Goal: Navigation & Orientation: Find specific page/section

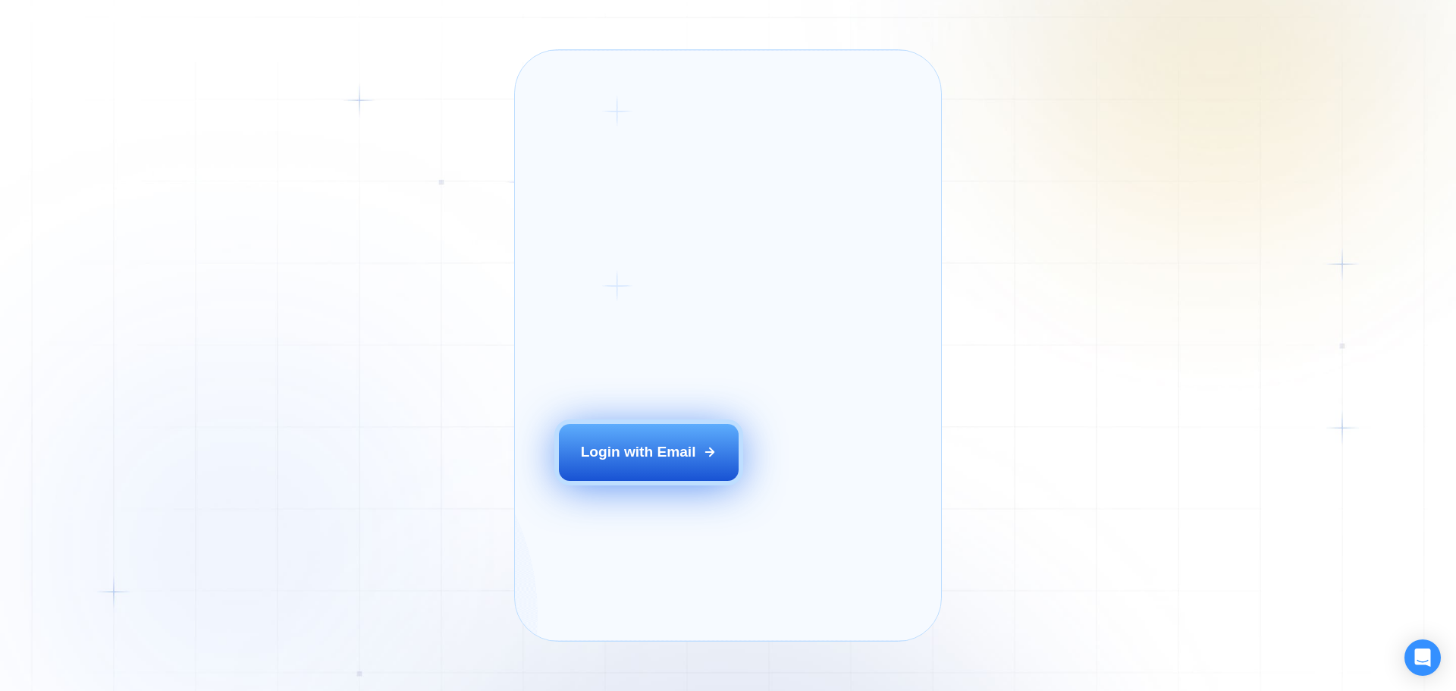
click at [661, 480] on button "Login with Email" at bounding box center [649, 452] width 180 height 56
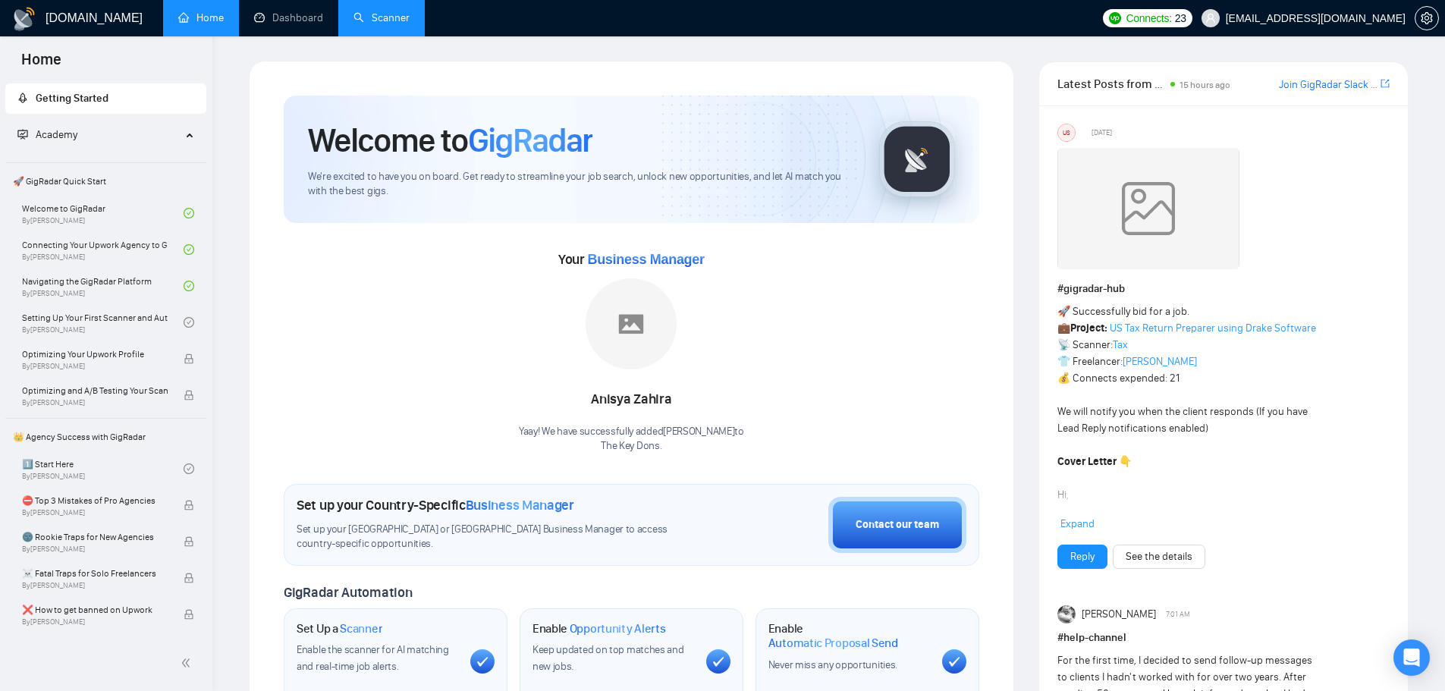
click at [381, 11] on link "Scanner" at bounding box center [381, 17] width 56 height 13
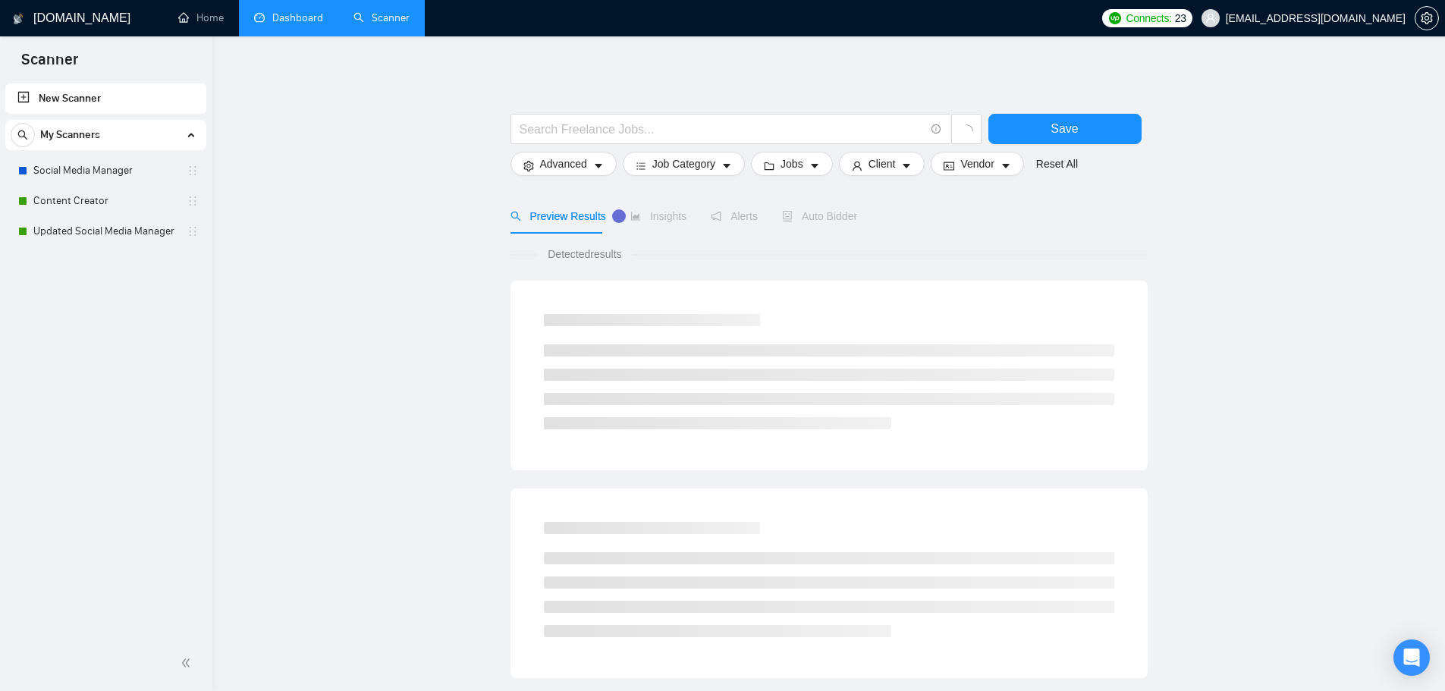
click at [281, 24] on link "Dashboard" at bounding box center [288, 17] width 69 height 13
